Goal: Transaction & Acquisition: Purchase product/service

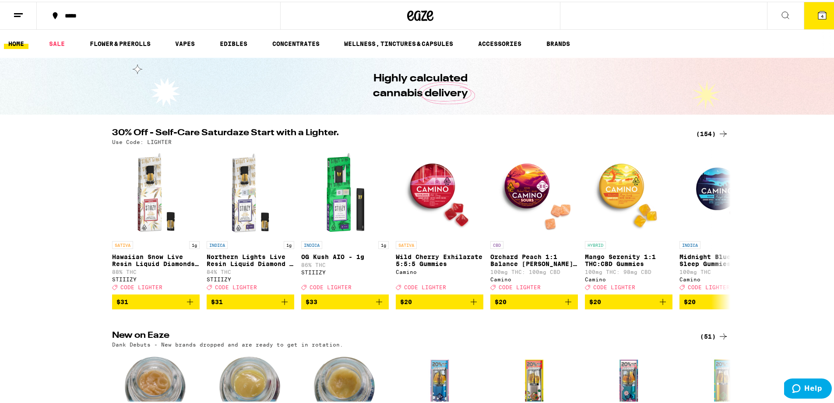
click at [823, 16] on button "4" at bounding box center [822, 13] width 37 height 27
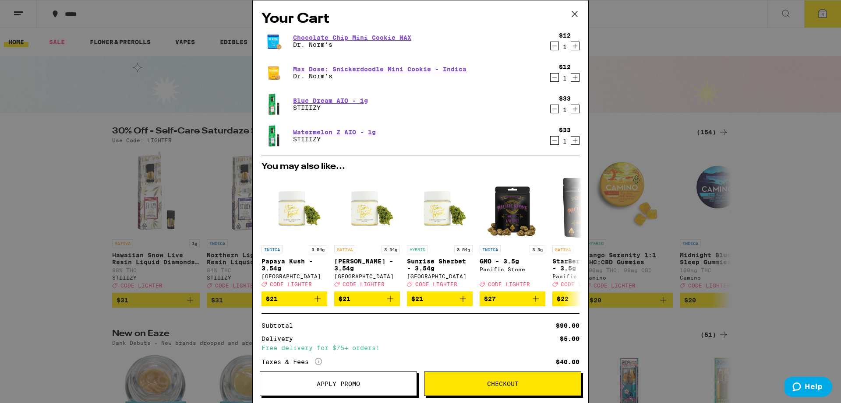
click at [550, 138] on icon "Decrement" at bounding box center [554, 140] width 8 height 11
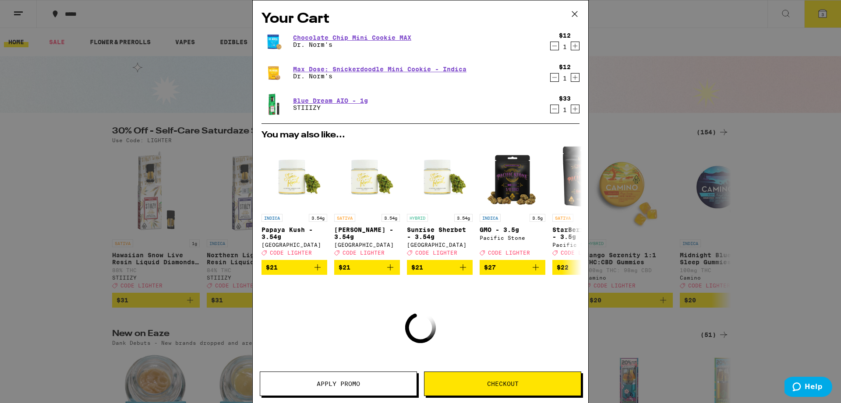
click at [550, 105] on icon "Decrement" at bounding box center [554, 109] width 8 height 11
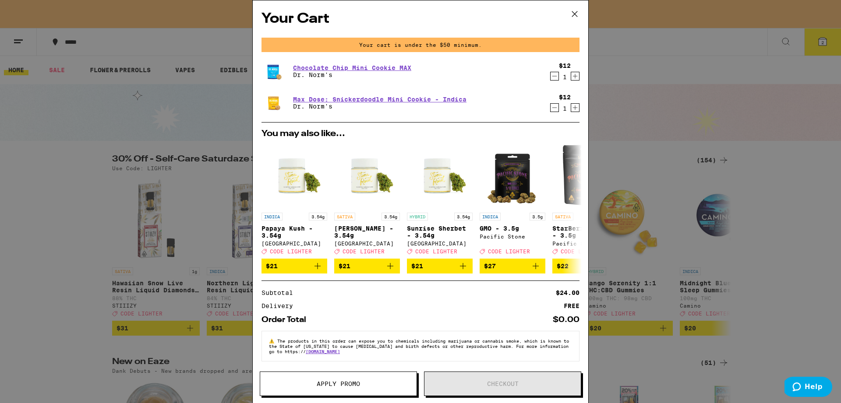
click at [550, 81] on icon "Decrement" at bounding box center [554, 76] width 8 height 11
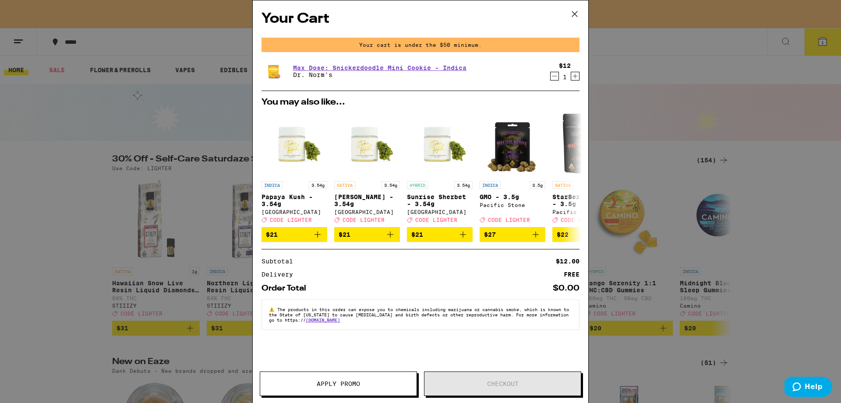
click at [553, 79] on icon "Decrement" at bounding box center [554, 76] width 8 height 11
